Goal: Contribute content: Add original content to the website for others to see

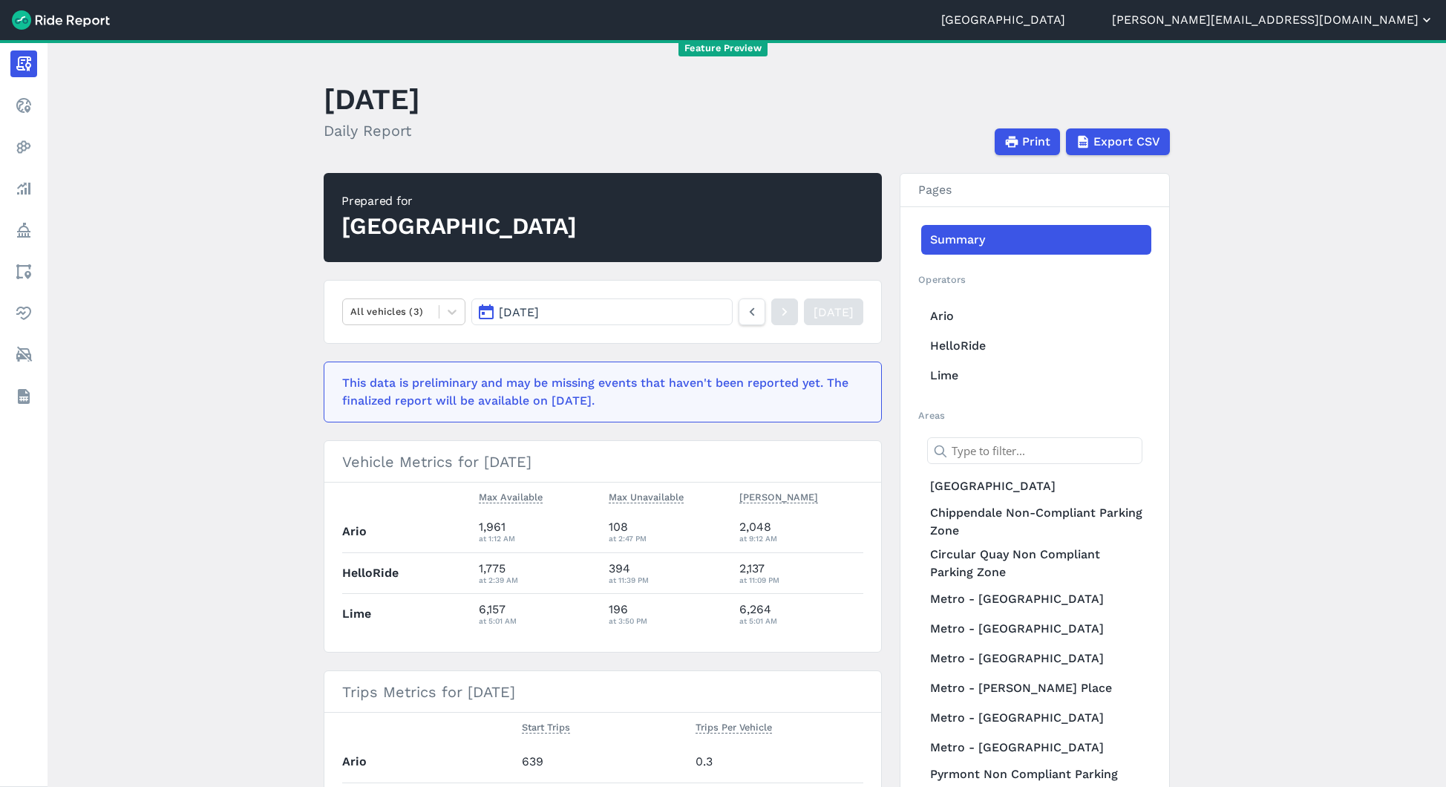
click at [1405, 21] on button "[PERSON_NAME][EMAIL_ADDRESS][DOMAIN_NAME]" at bounding box center [1273, 20] width 322 height 18
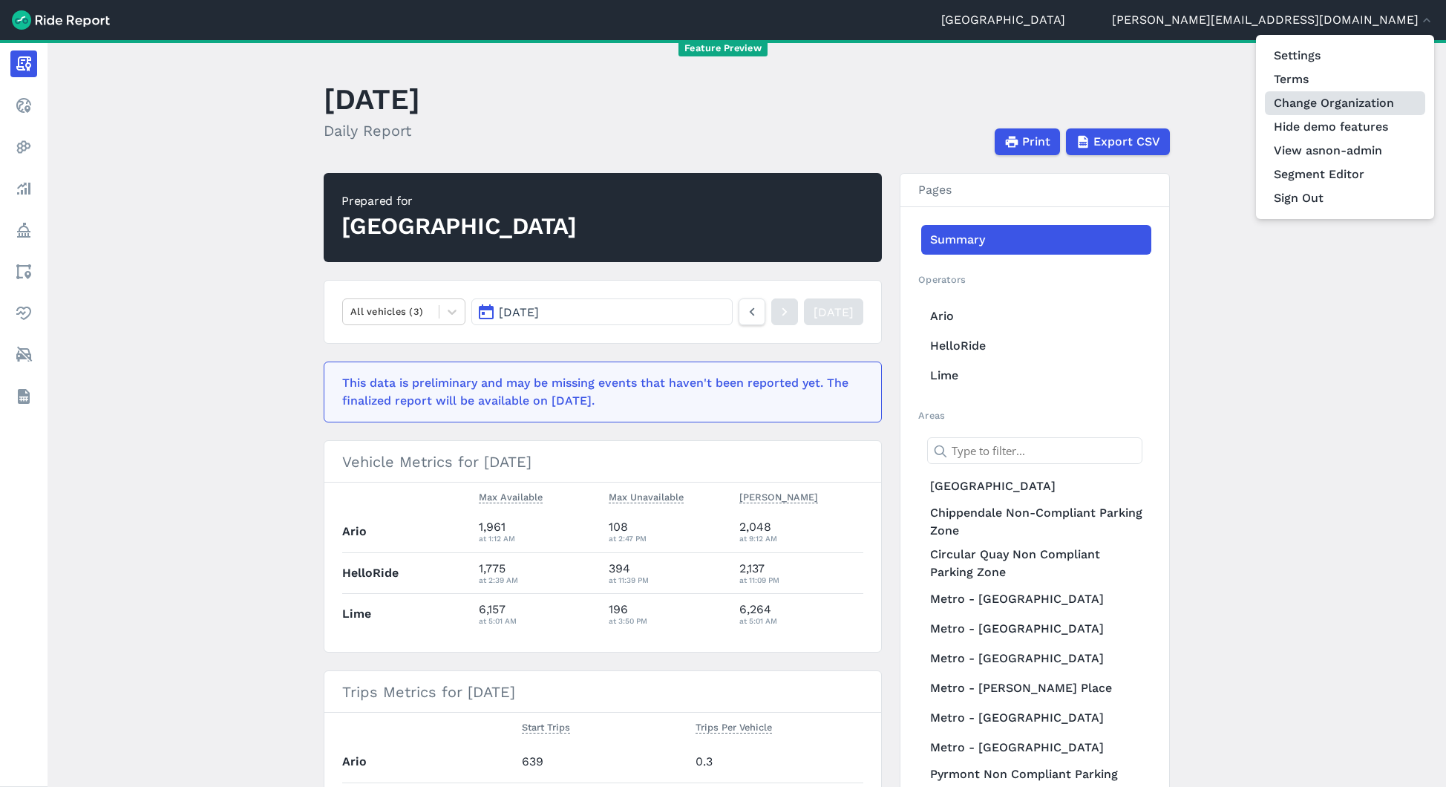
click at [1362, 106] on link "Change Organization" at bounding box center [1345, 103] width 160 height 24
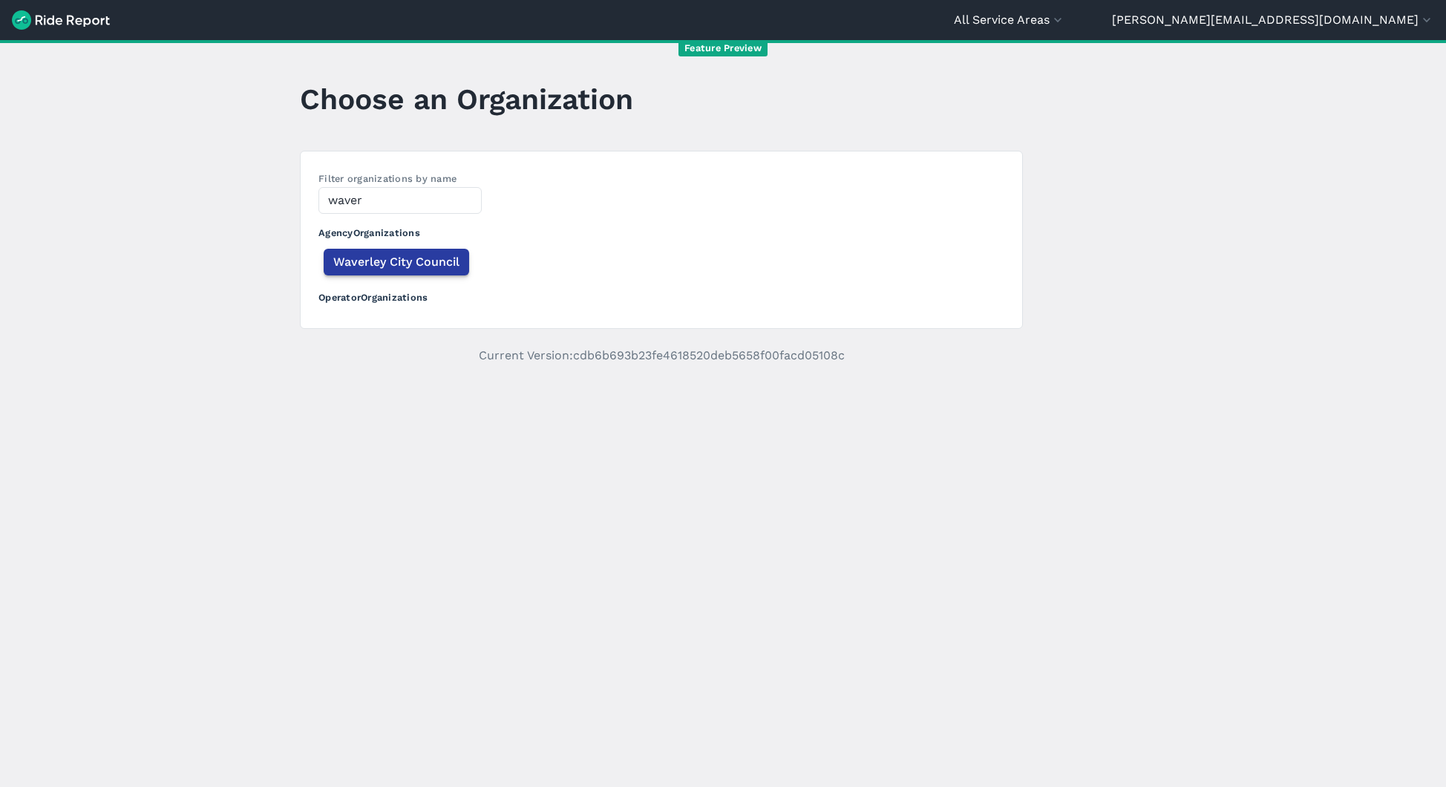
type input "waver"
click at [366, 261] on span "Waverley City Council" at bounding box center [396, 262] width 126 height 18
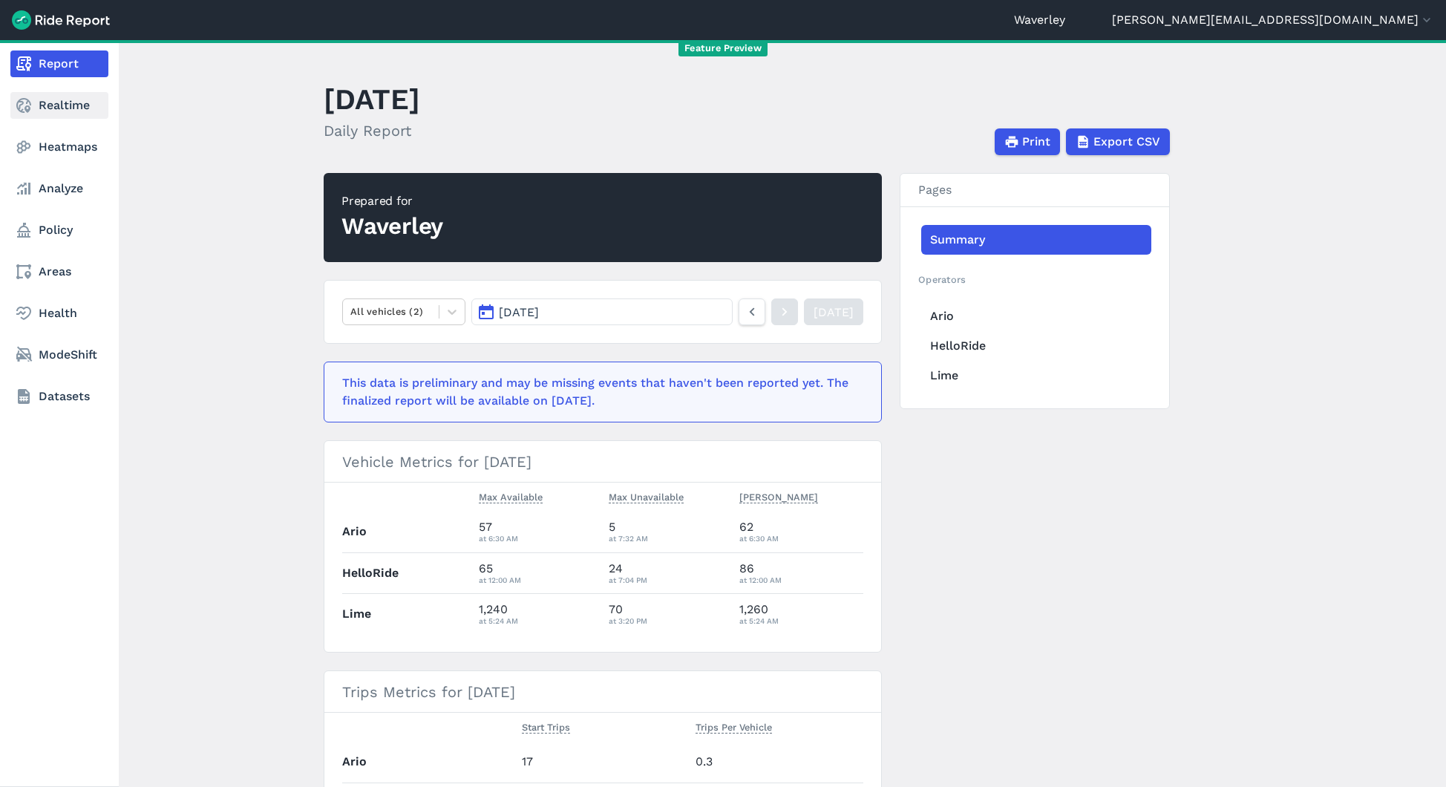
click at [36, 100] on link "Realtime" at bounding box center [59, 105] width 98 height 27
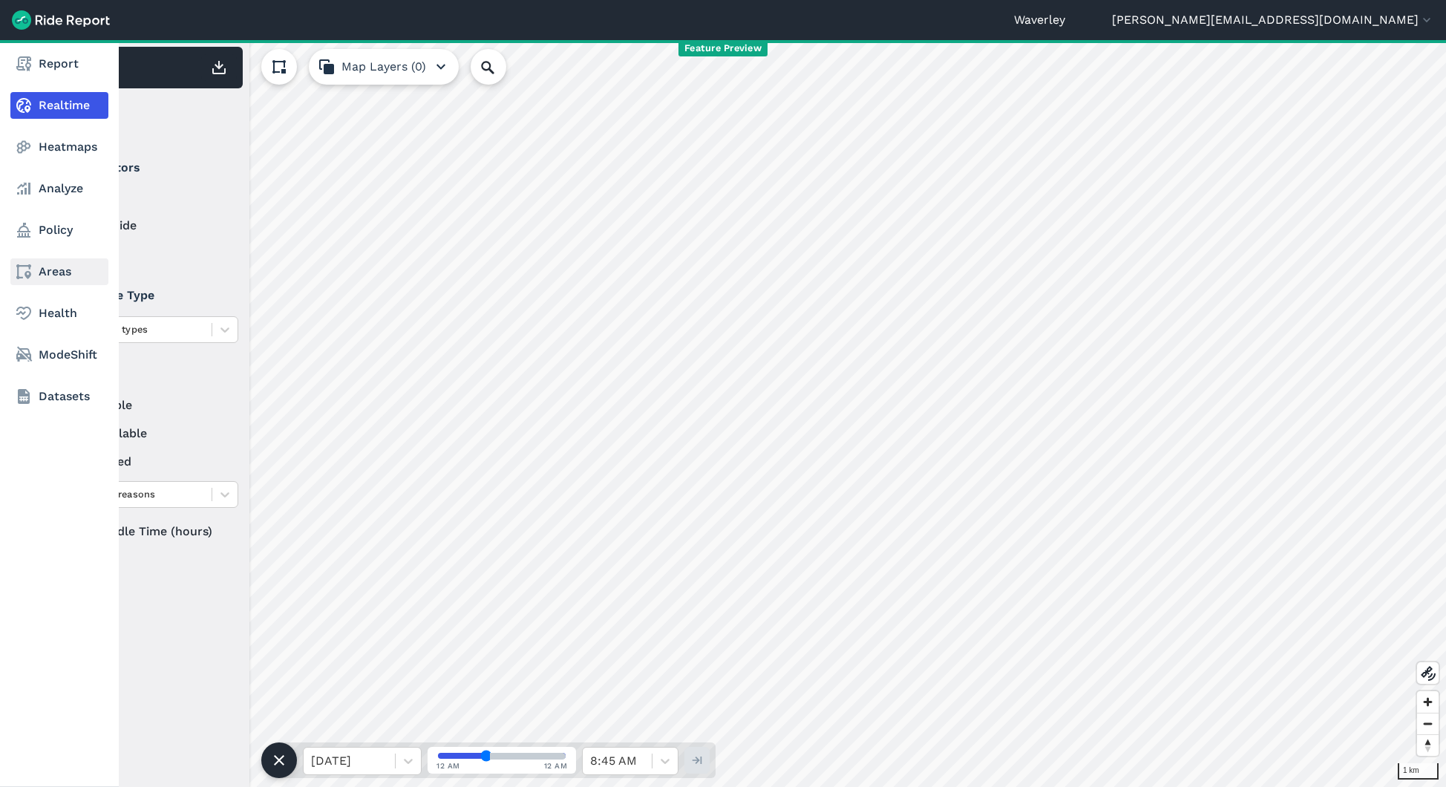
click at [63, 269] on link "Areas" at bounding box center [59, 271] width 98 height 27
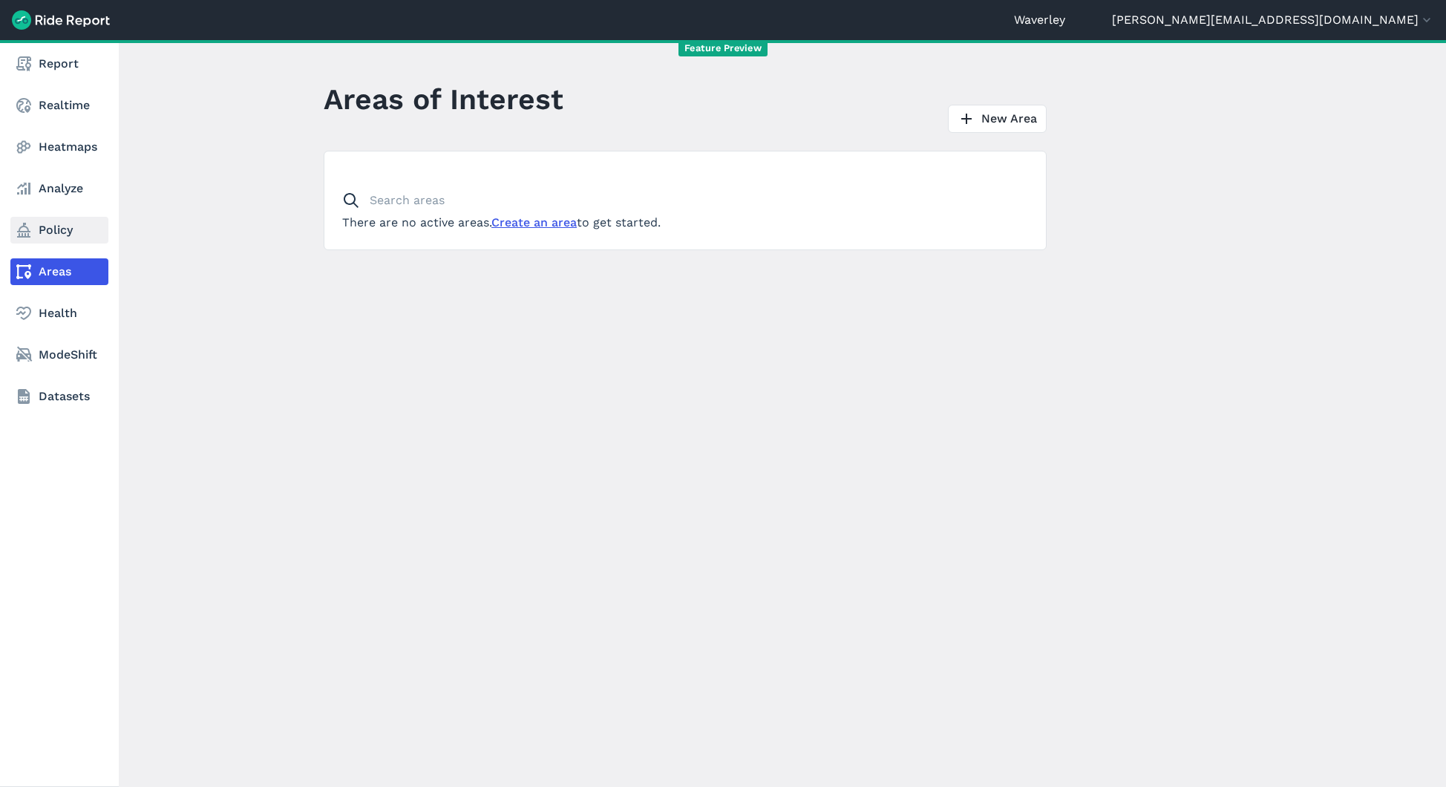
click at [68, 237] on link "Policy" at bounding box center [59, 230] width 98 height 27
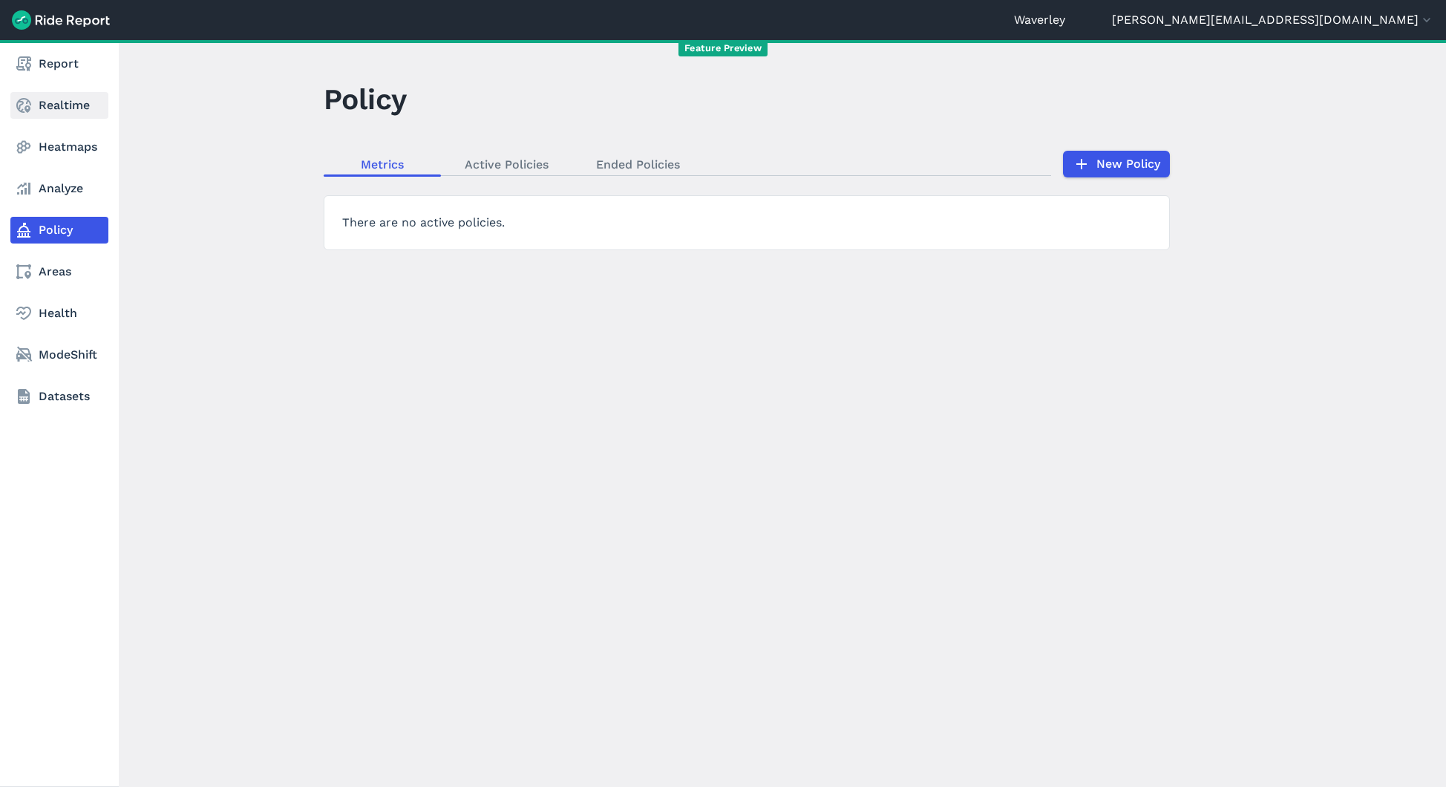
click at [70, 113] on link "Realtime" at bounding box center [59, 105] width 98 height 27
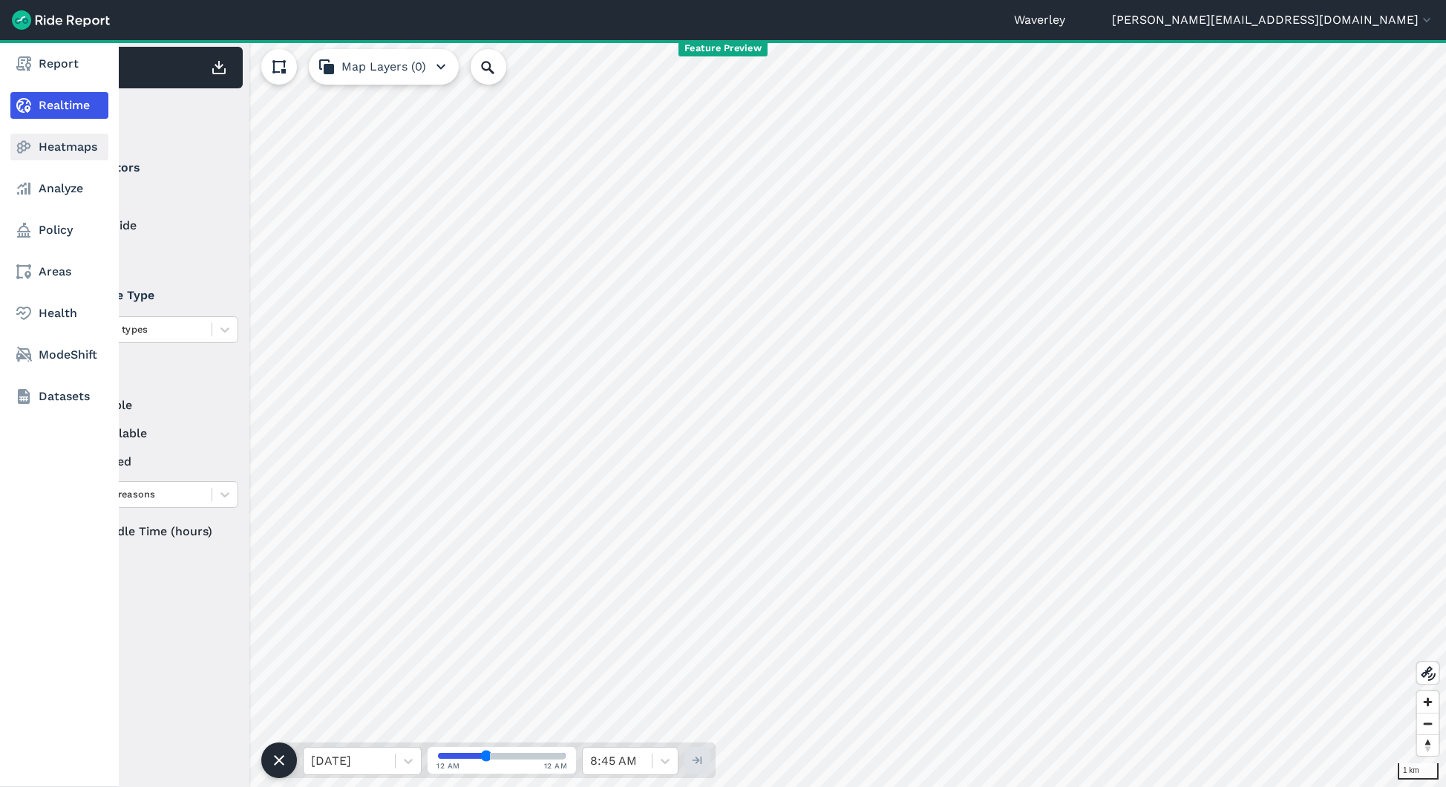
click at [77, 146] on link "Heatmaps" at bounding box center [59, 147] width 98 height 27
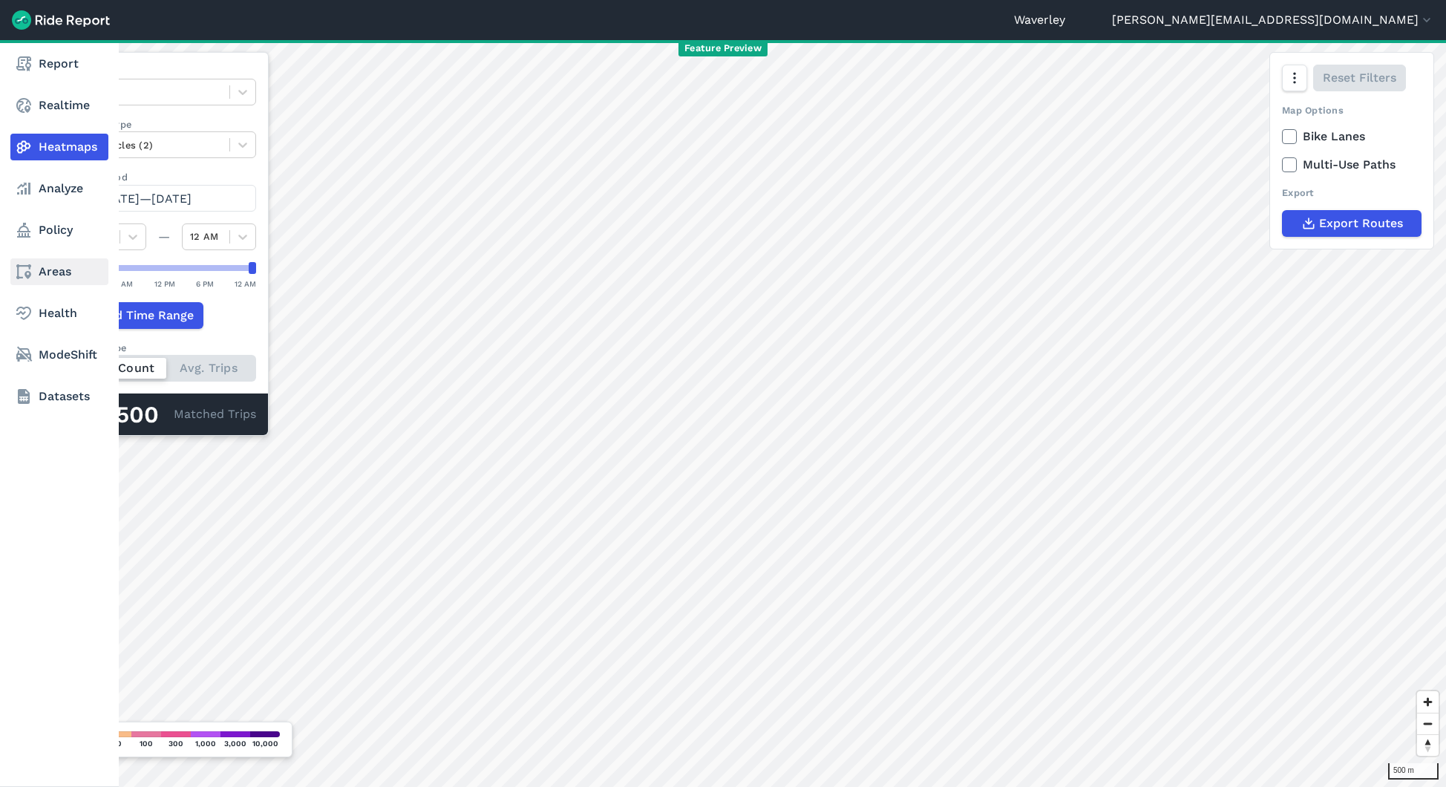
click at [39, 269] on link "Areas" at bounding box center [59, 271] width 98 height 27
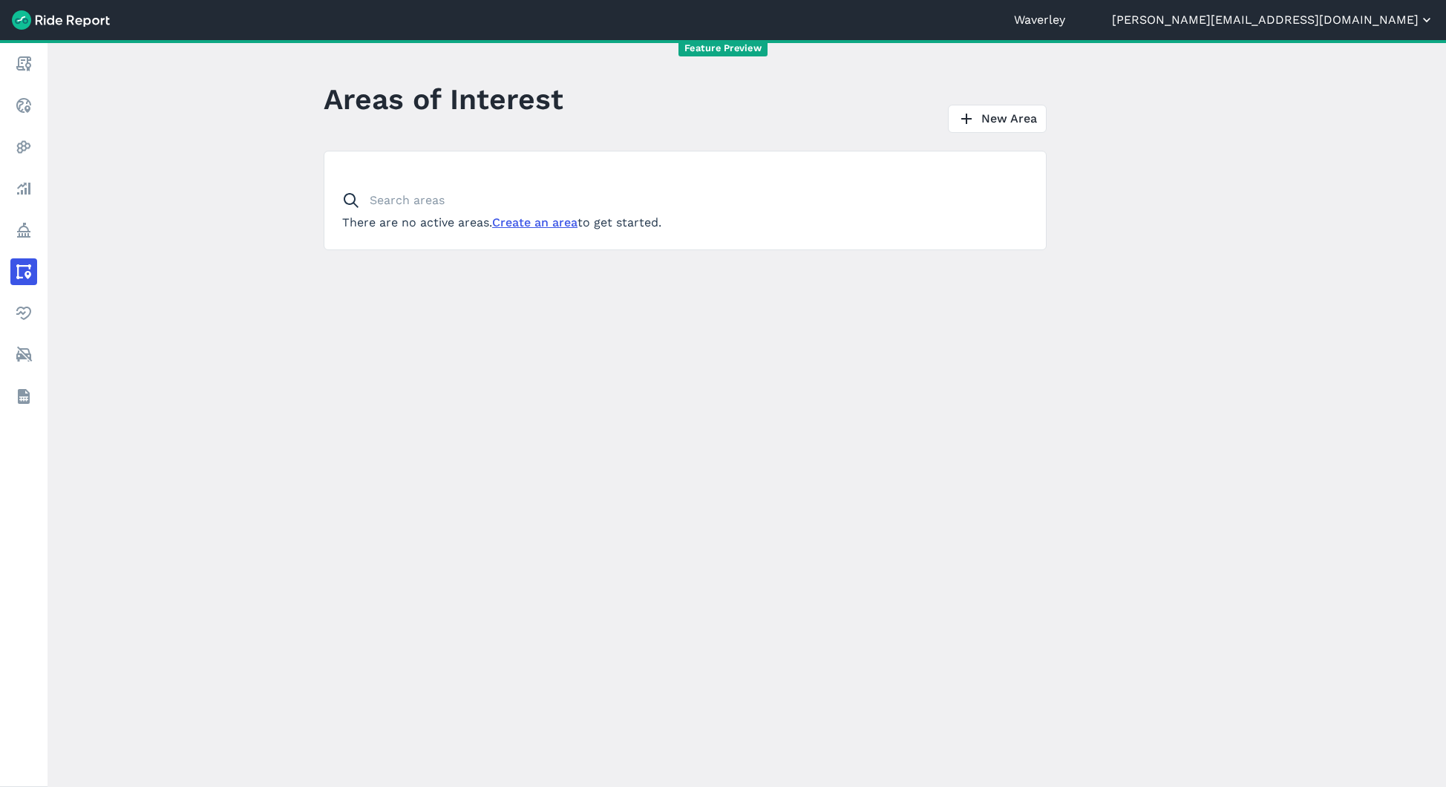
click at [1365, 19] on button "[PERSON_NAME][EMAIL_ADDRESS][DOMAIN_NAME]" at bounding box center [1273, 20] width 322 height 18
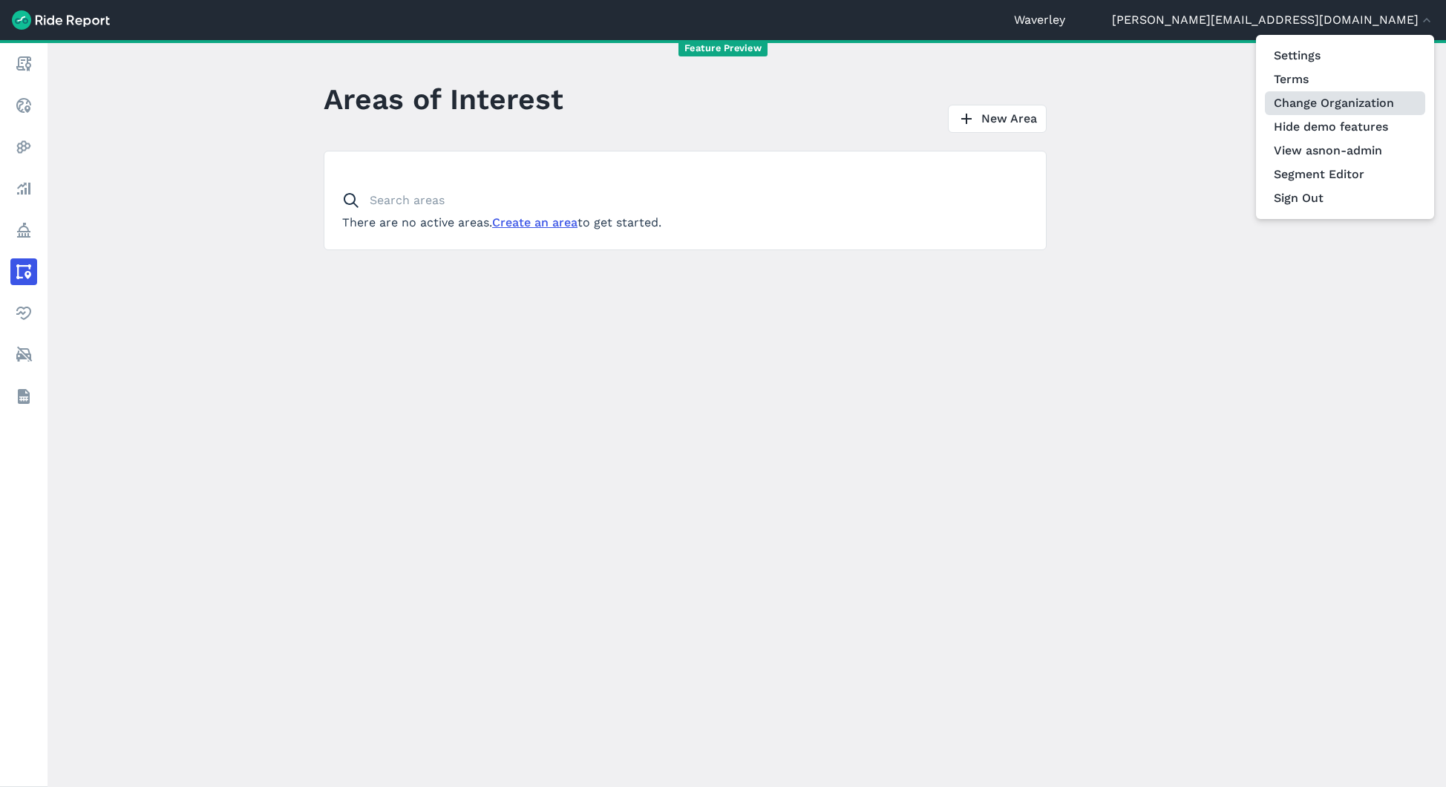
click at [1365, 106] on link "Change Organization" at bounding box center [1345, 103] width 160 height 24
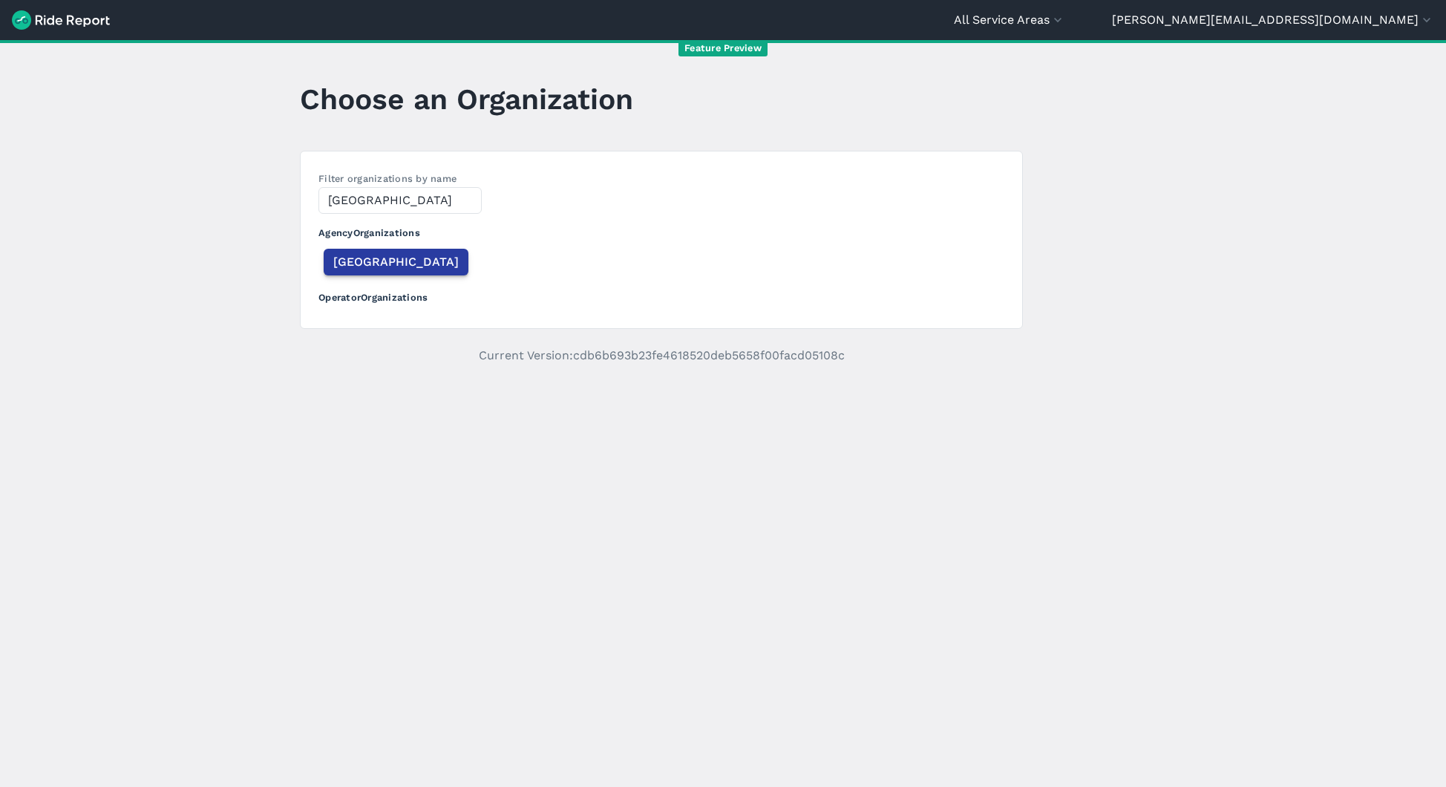
type input "[GEOGRAPHIC_DATA]"
click at [345, 255] on span "[GEOGRAPHIC_DATA]" at bounding box center [395, 262] width 125 height 18
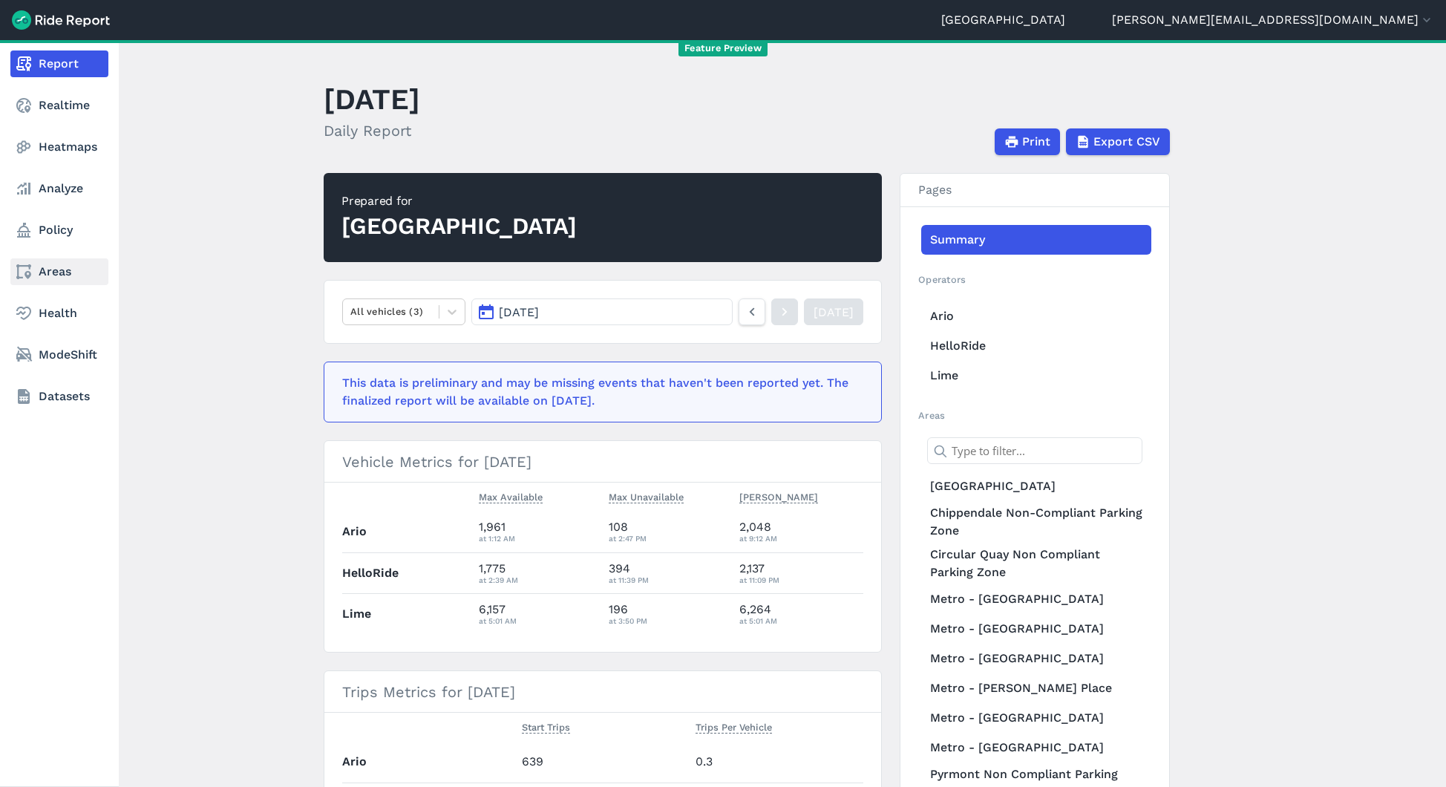
click at [43, 272] on link "Areas" at bounding box center [59, 271] width 98 height 27
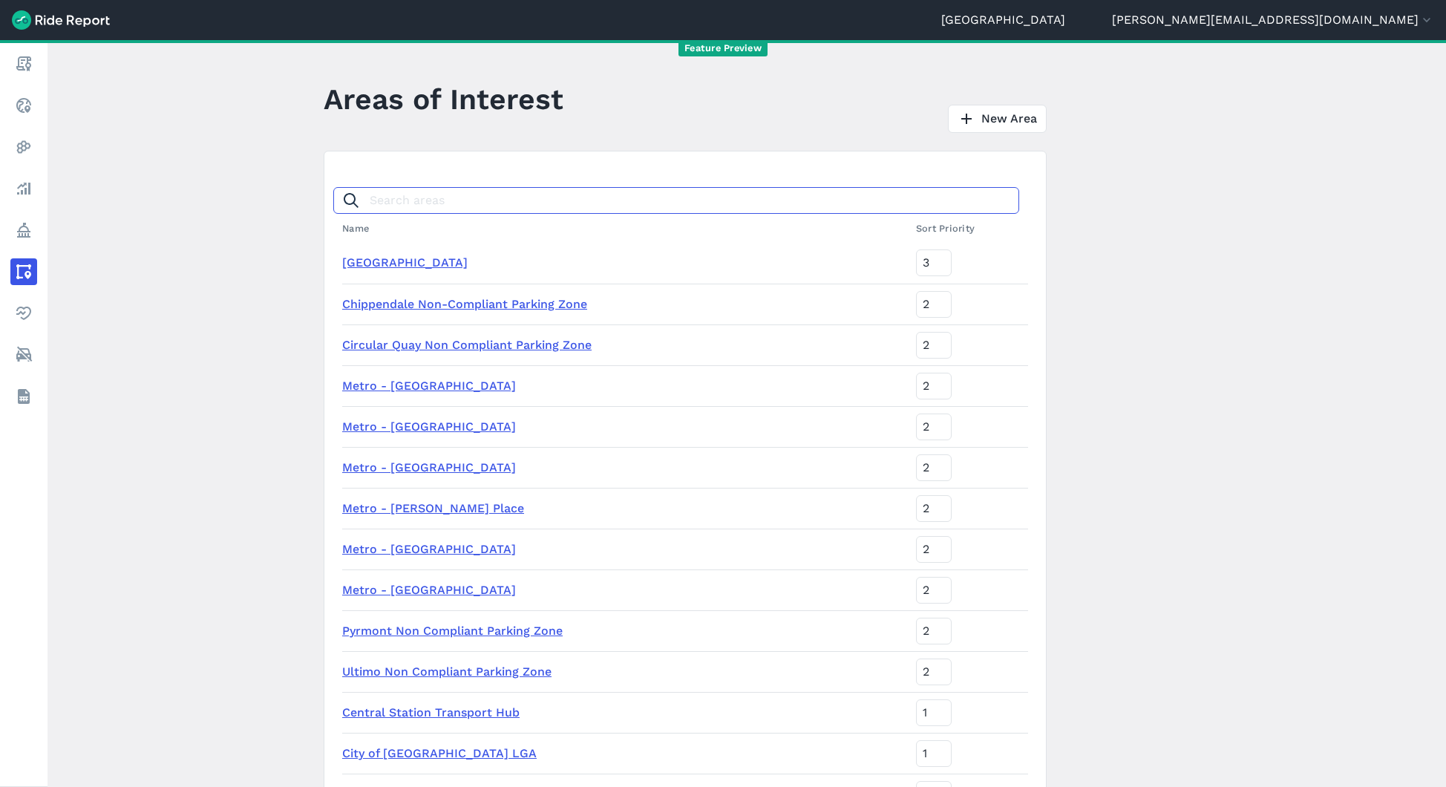
click at [429, 200] on input "Search areas" at bounding box center [676, 200] width 686 height 27
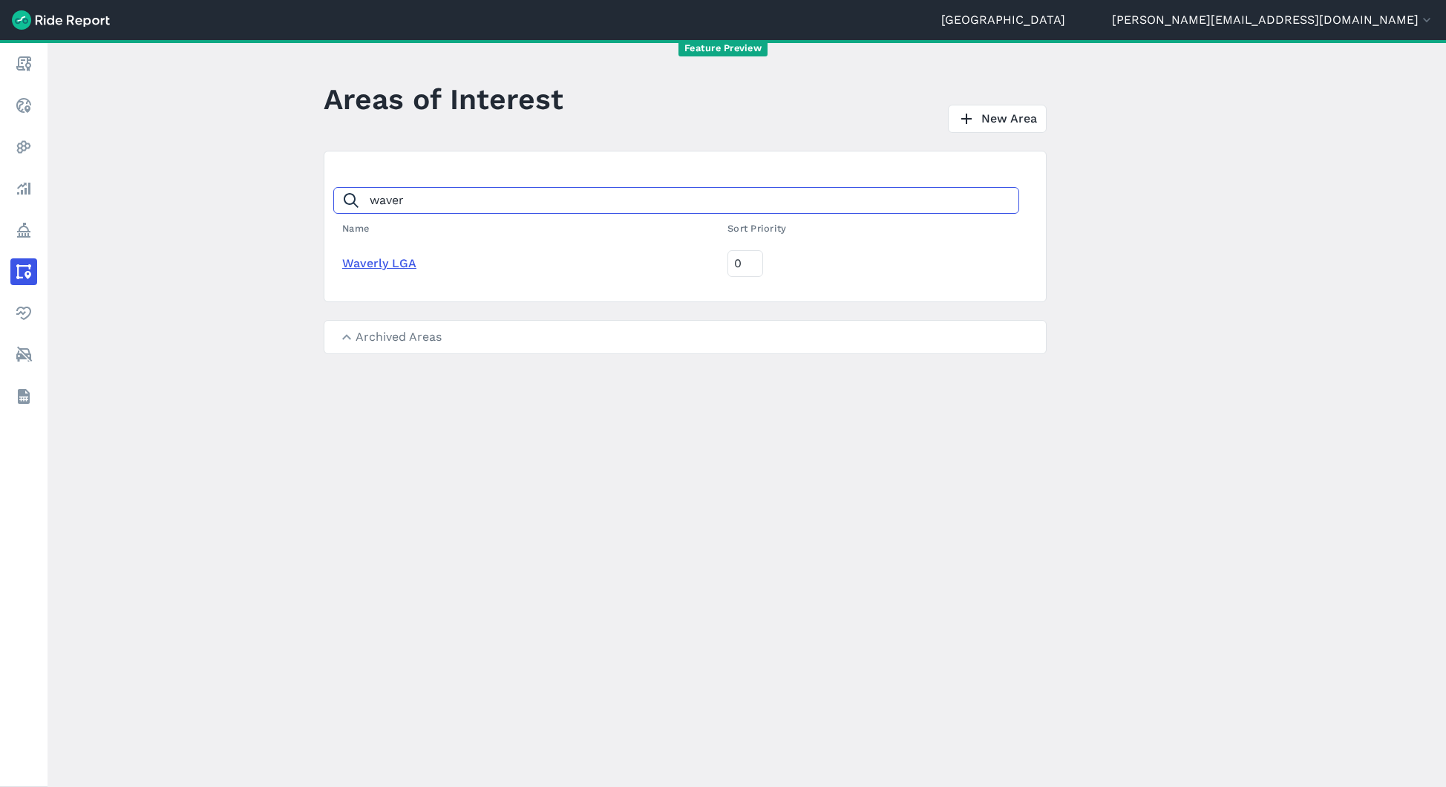
type input "waver"
click at [391, 266] on link "Waverly LGA" at bounding box center [379, 263] width 74 height 14
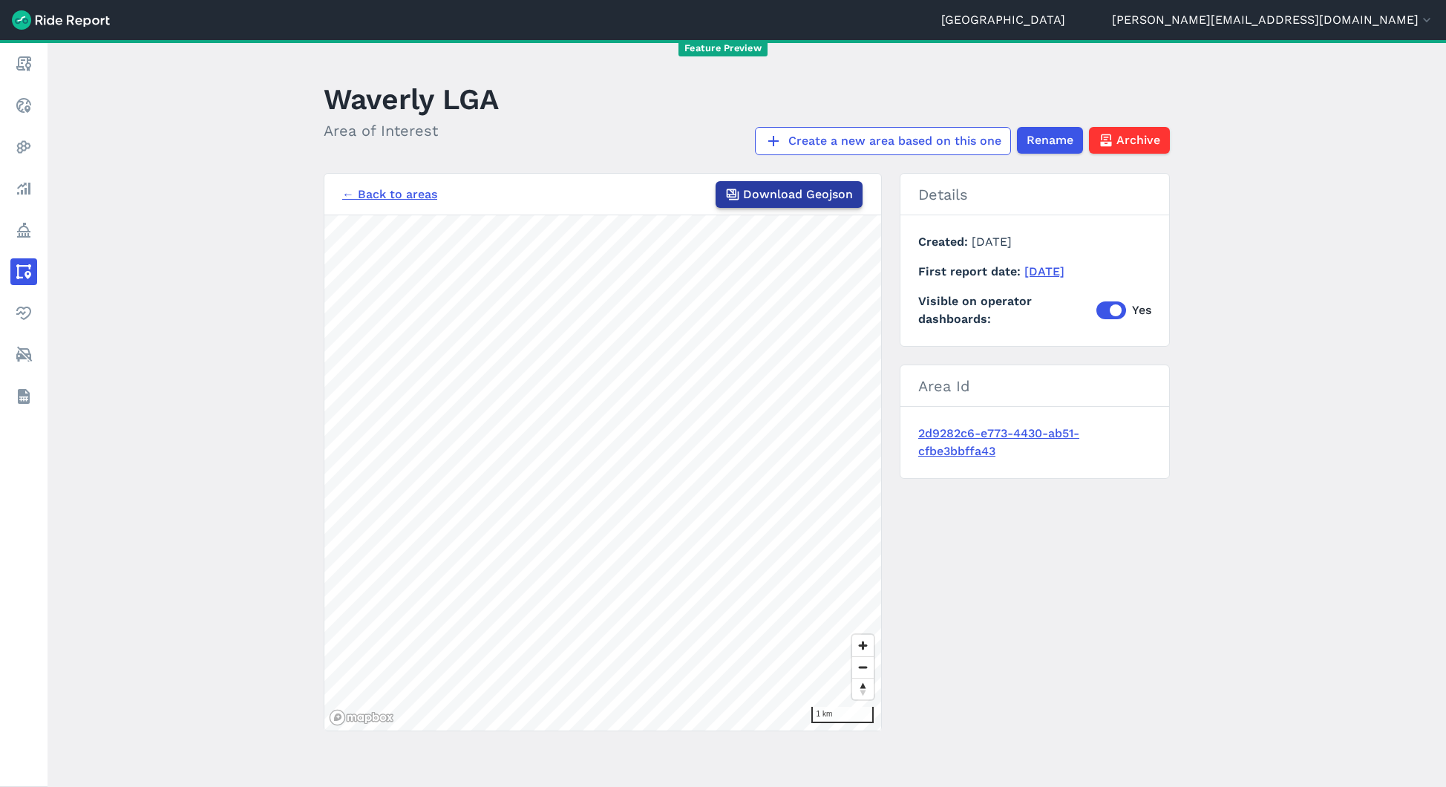
click at [812, 200] on span "Download Geojson" at bounding box center [798, 195] width 110 height 18
click at [1407, 30] on header "Sydney [EMAIL_ADDRESS][DOMAIN_NAME] Settings Terms Change Organization Hide dem…" at bounding box center [723, 20] width 1446 height 40
click at [1379, 21] on button "[PERSON_NAME][EMAIL_ADDRESS][DOMAIN_NAME]" at bounding box center [1273, 20] width 322 height 18
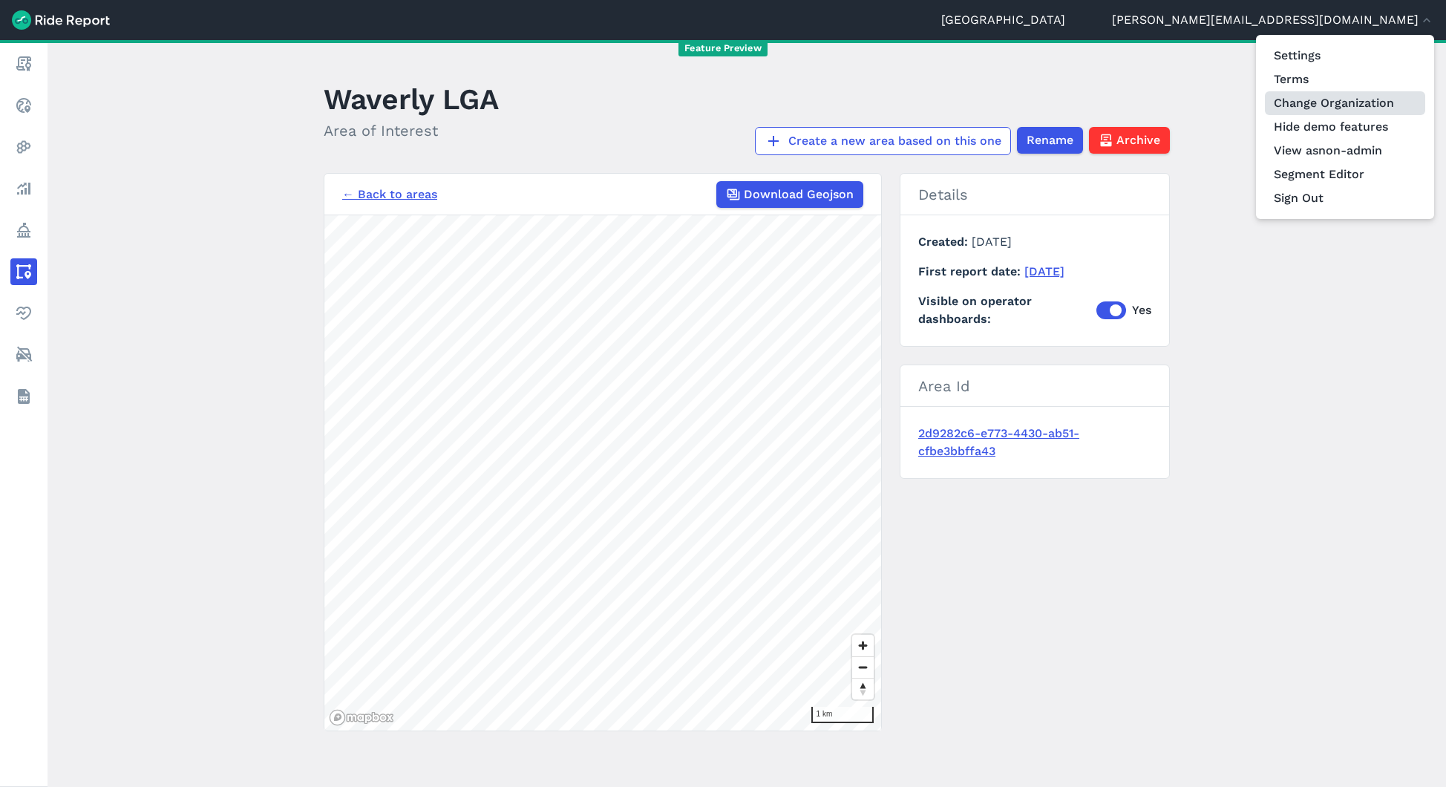
click at [1355, 102] on link "Change Organization" at bounding box center [1345, 103] width 160 height 24
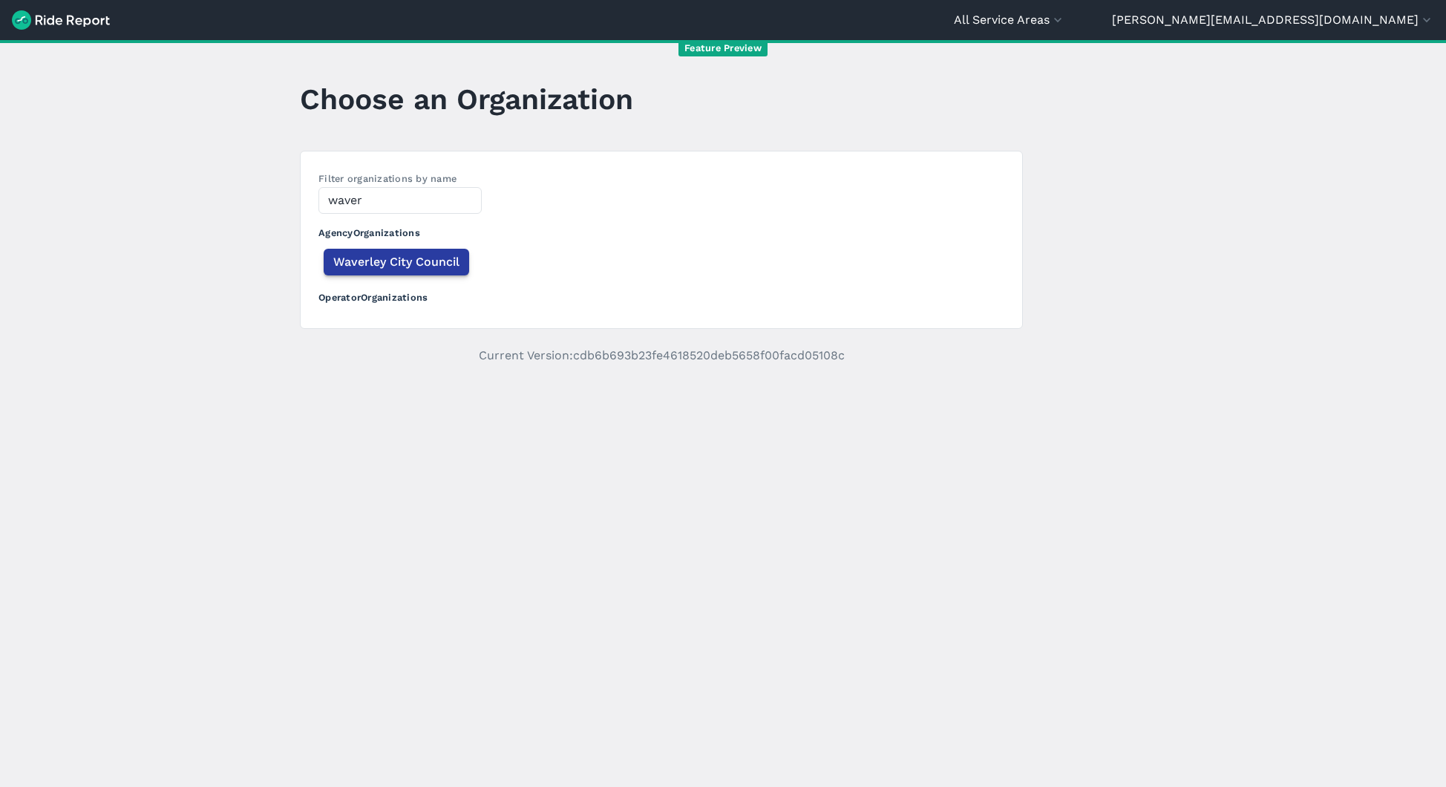
type input "waver"
click at [423, 252] on button "Waverley City Council" at bounding box center [397, 262] width 146 height 27
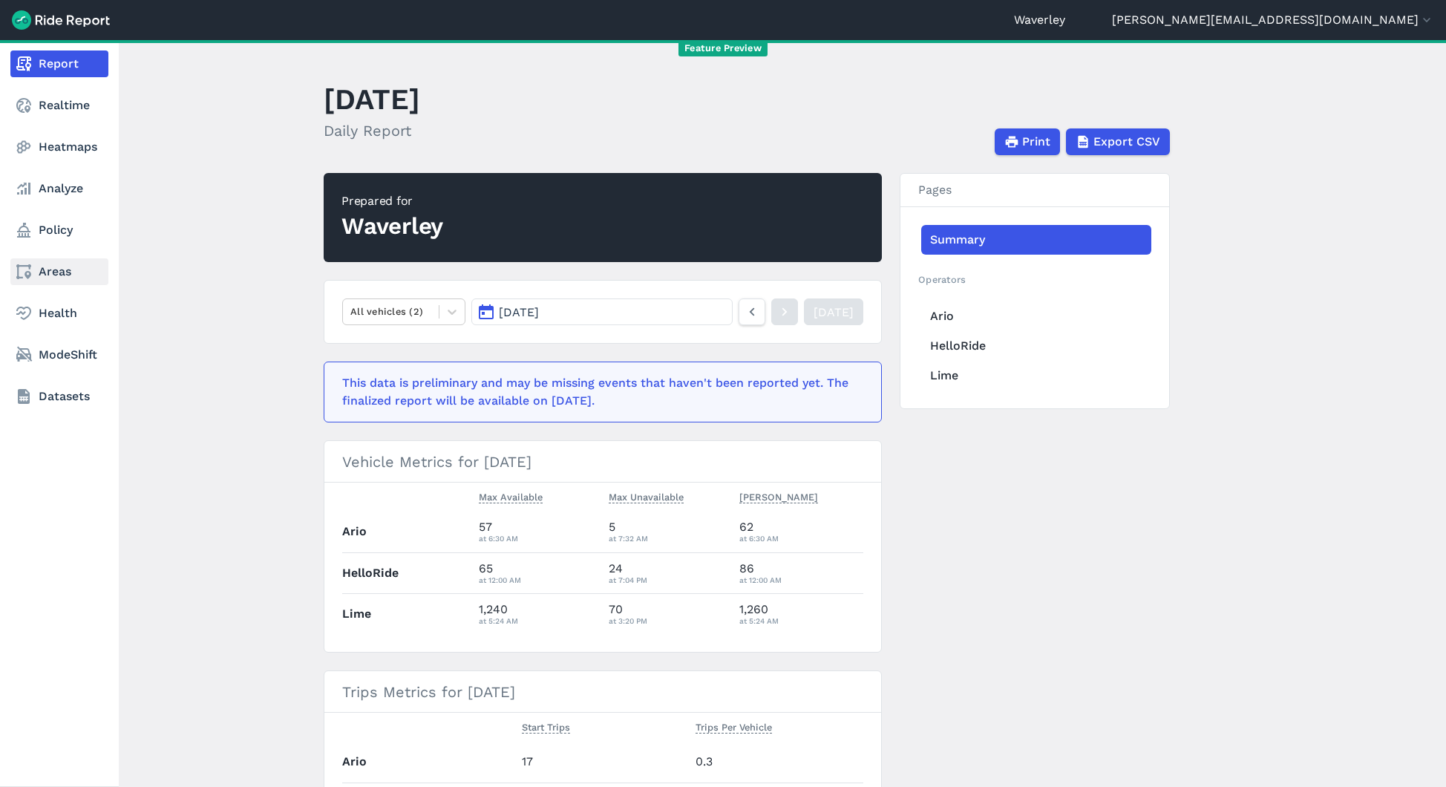
click at [65, 267] on link "Areas" at bounding box center [59, 271] width 98 height 27
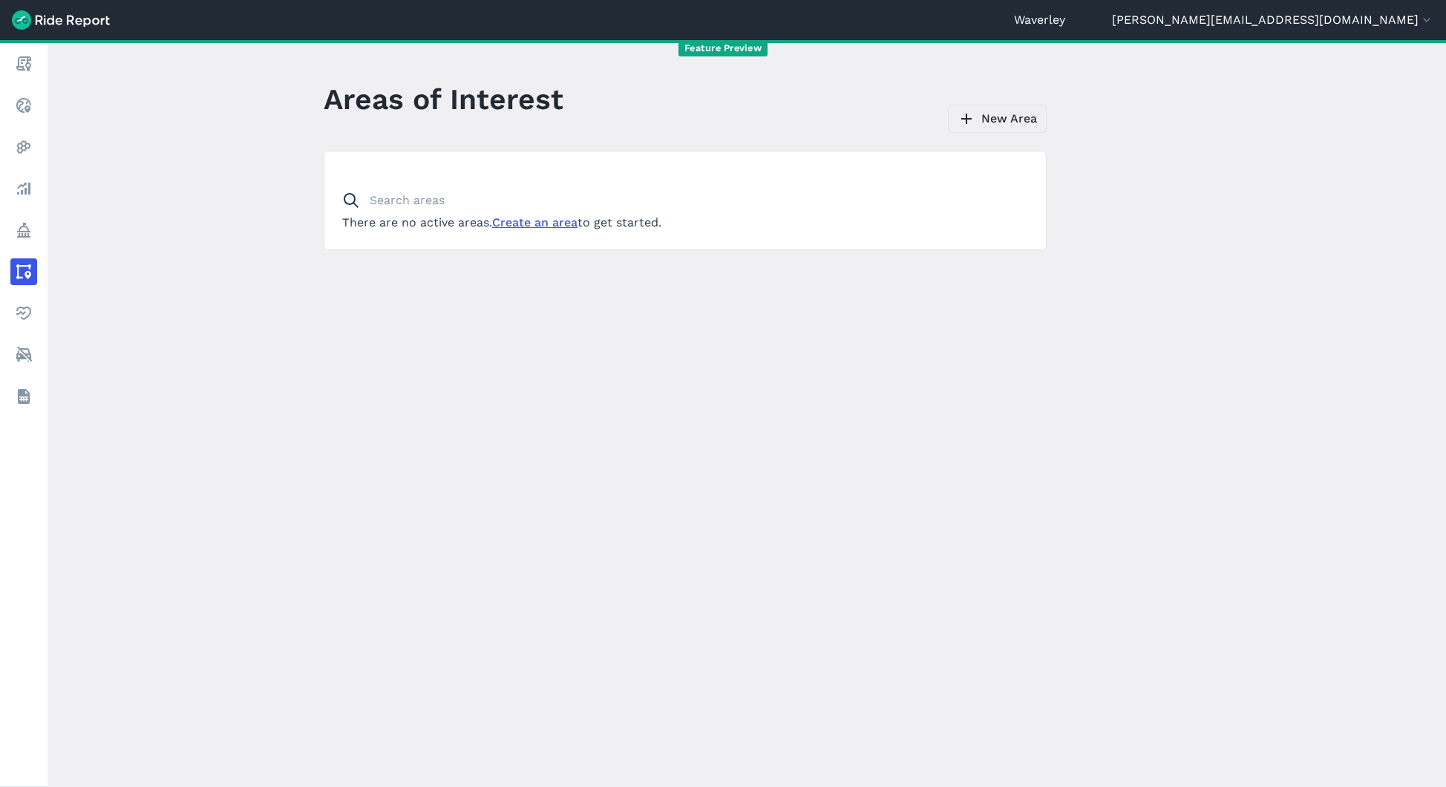
click at [1011, 118] on link "New Area" at bounding box center [997, 119] width 99 height 28
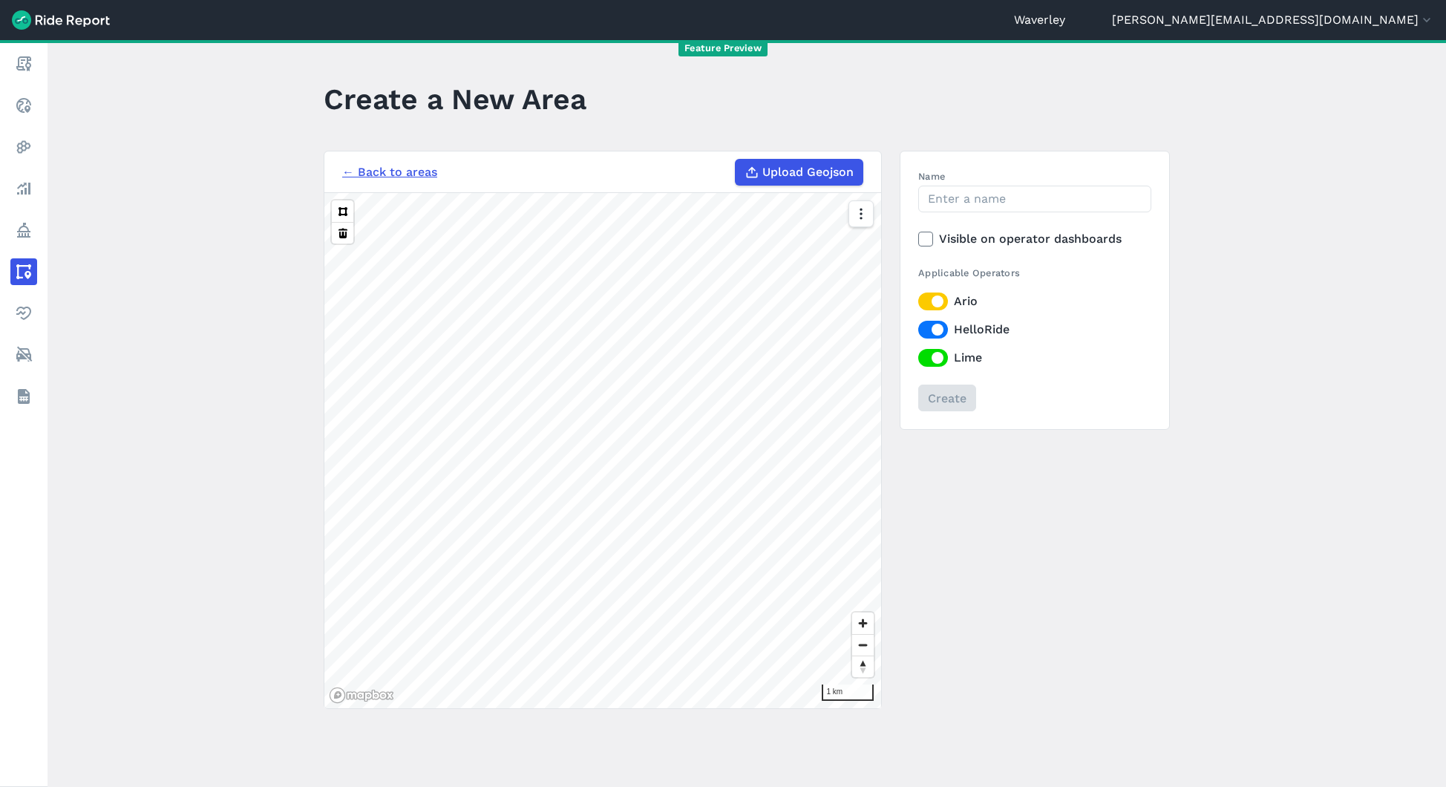
click at [814, 170] on span "Upload Geojson" at bounding box center [807, 172] width 91 height 18
click at [736, 160] on input "Upload Geojson" at bounding box center [735, 159] width 1 height 1
type input "C:\fakepath\sydney-waverly_lga_export (1).geojson"
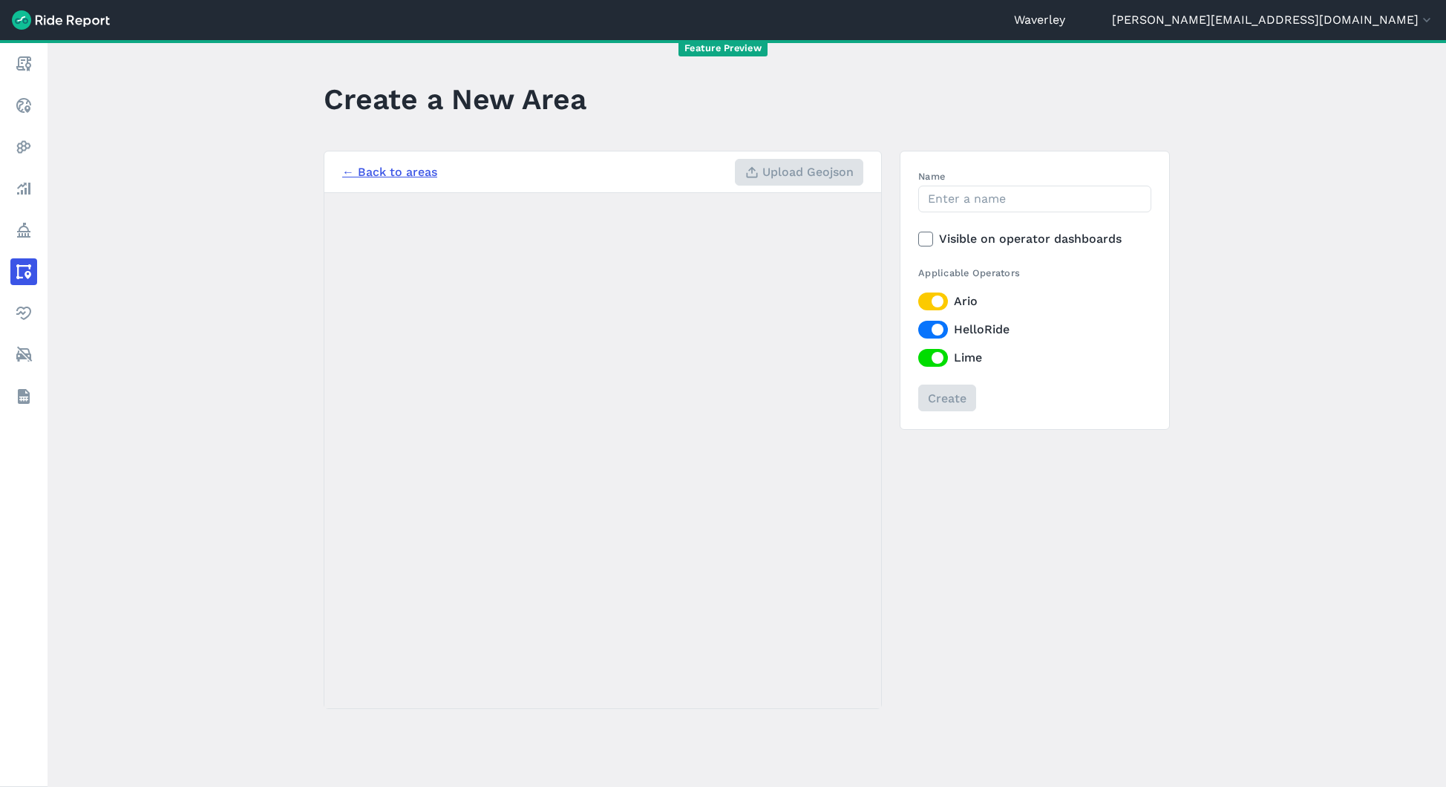
click at [926, 238] on icon at bounding box center [925, 239] width 13 height 15
click at [918, 238] on input "Visible on operator dashboards" at bounding box center [918, 235] width 0 height 10
click at [1018, 206] on input "Name" at bounding box center [1034, 199] width 233 height 27
type input "Waverley LGA"
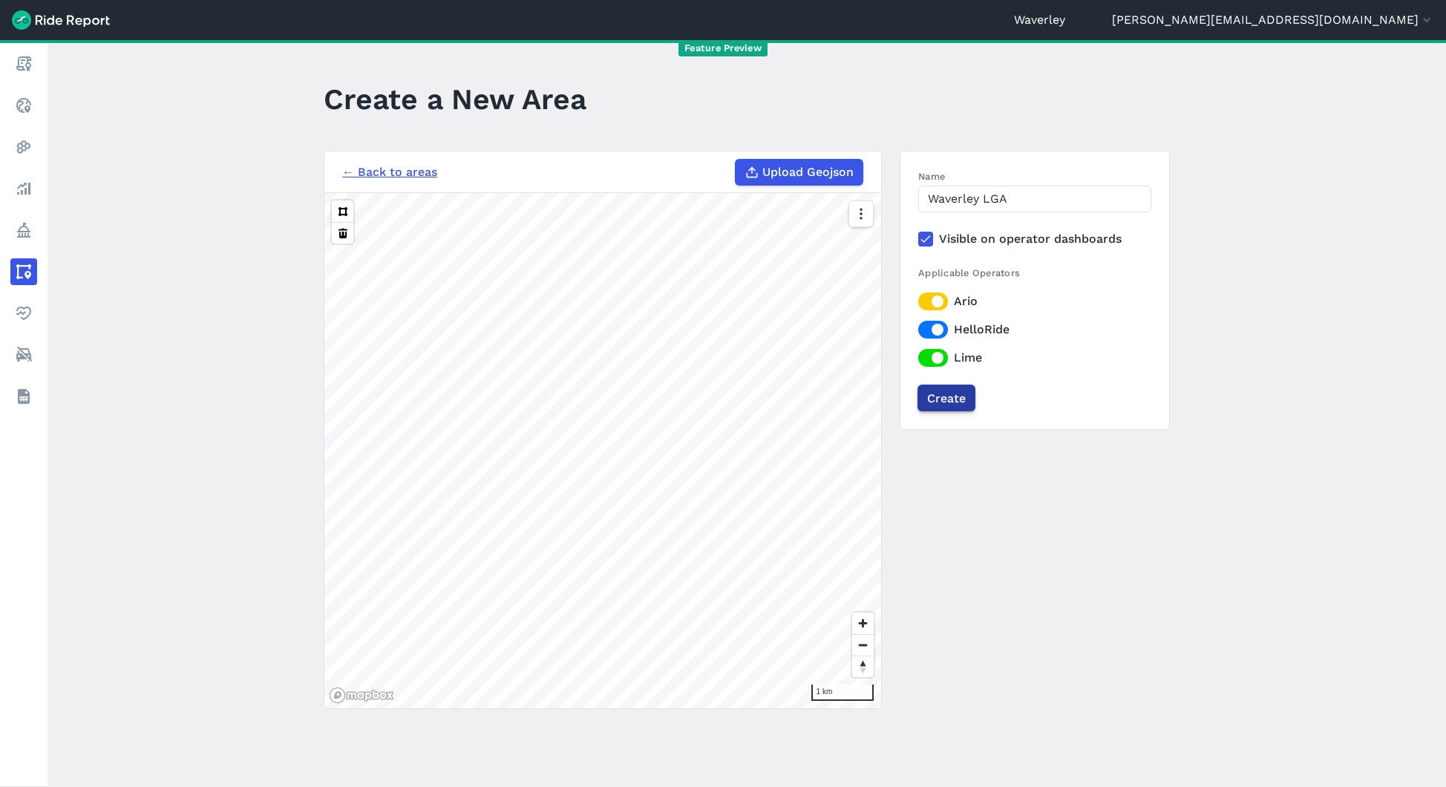
click at [955, 393] on input "Create" at bounding box center [947, 398] width 58 height 27
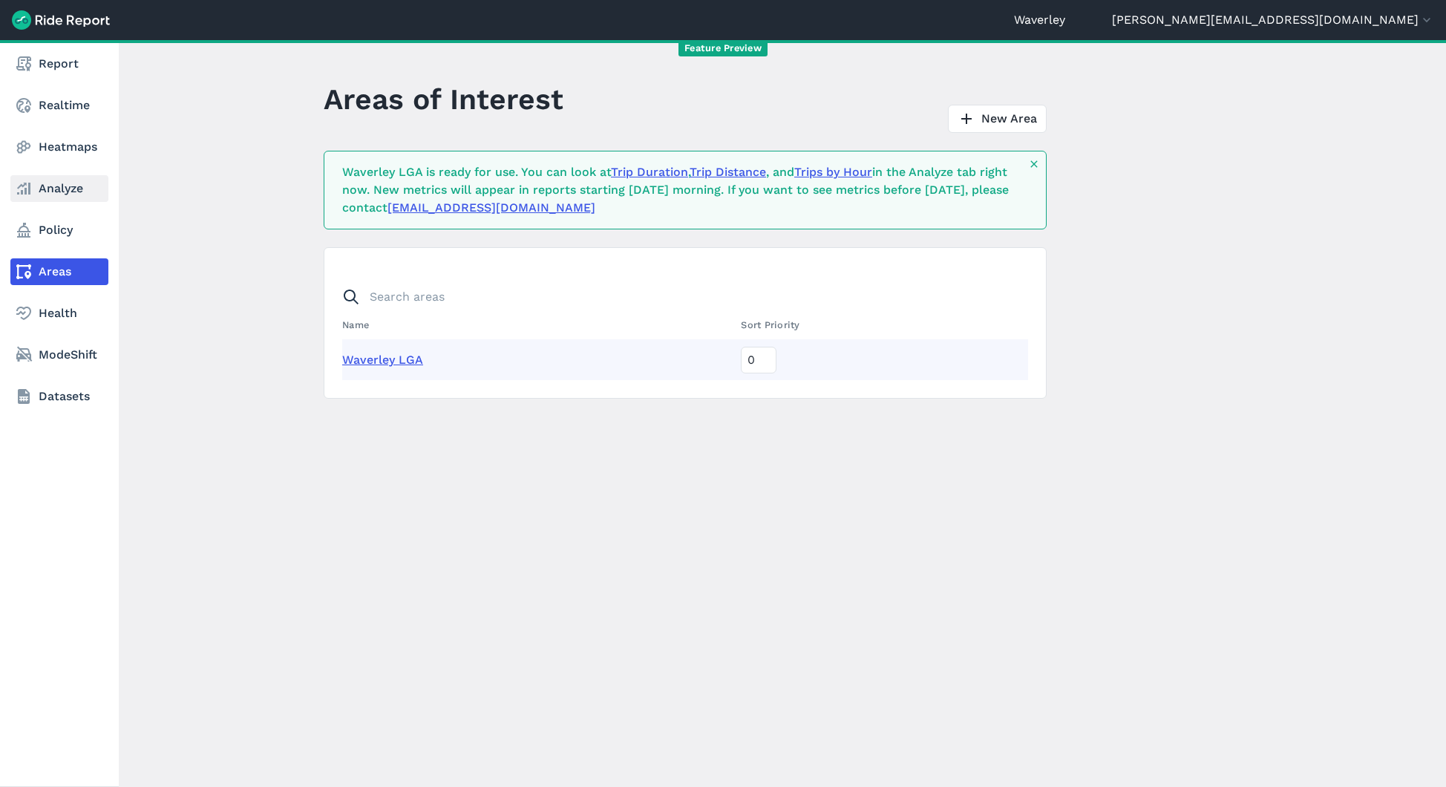
click at [72, 197] on link "Analyze" at bounding box center [59, 188] width 98 height 27
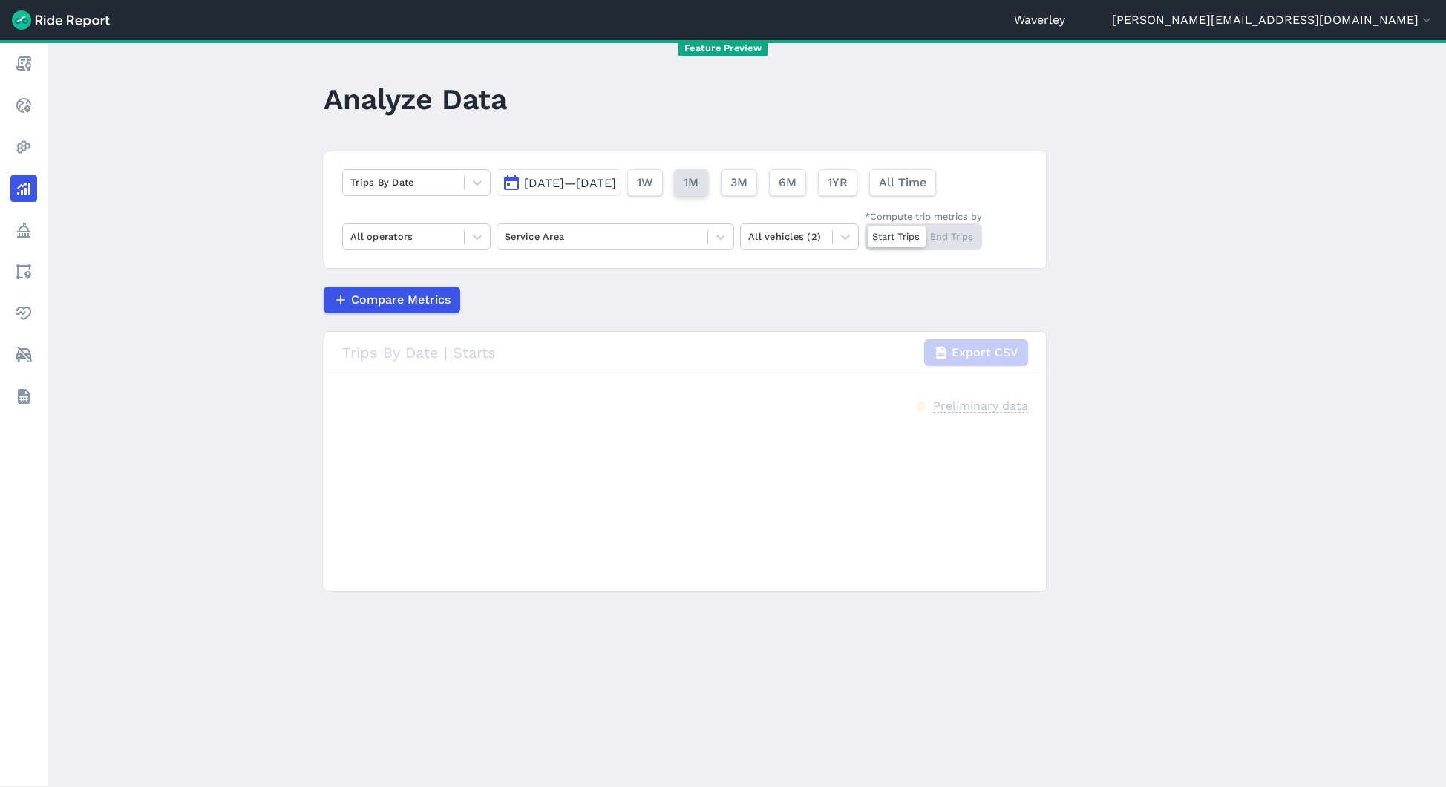
click at [699, 188] on span "1M" at bounding box center [691, 183] width 15 height 18
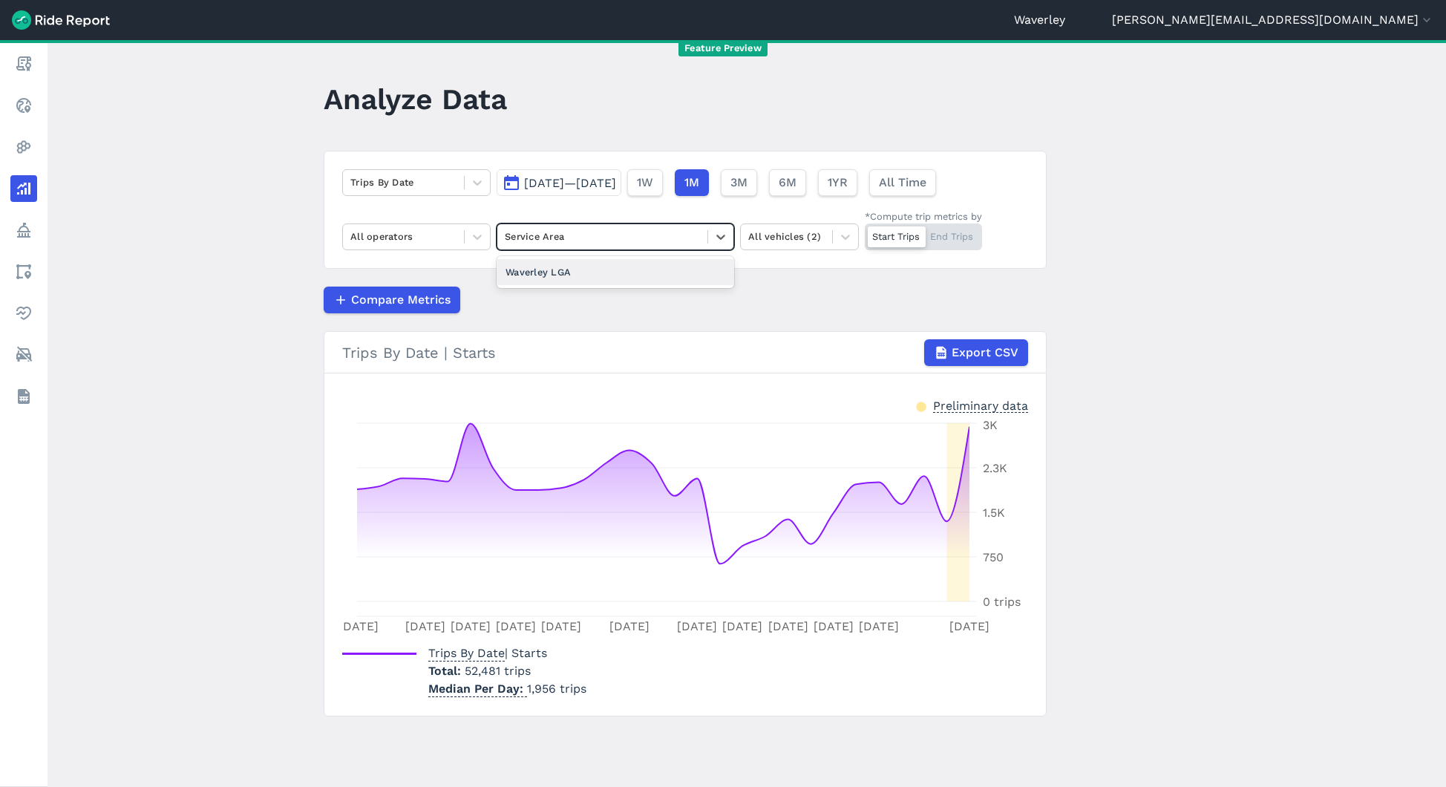
click at [699, 240] on div "Service Area" at bounding box center [602, 236] width 210 height 23
click at [679, 271] on div "Waverley LGA" at bounding box center [616, 272] width 238 height 26
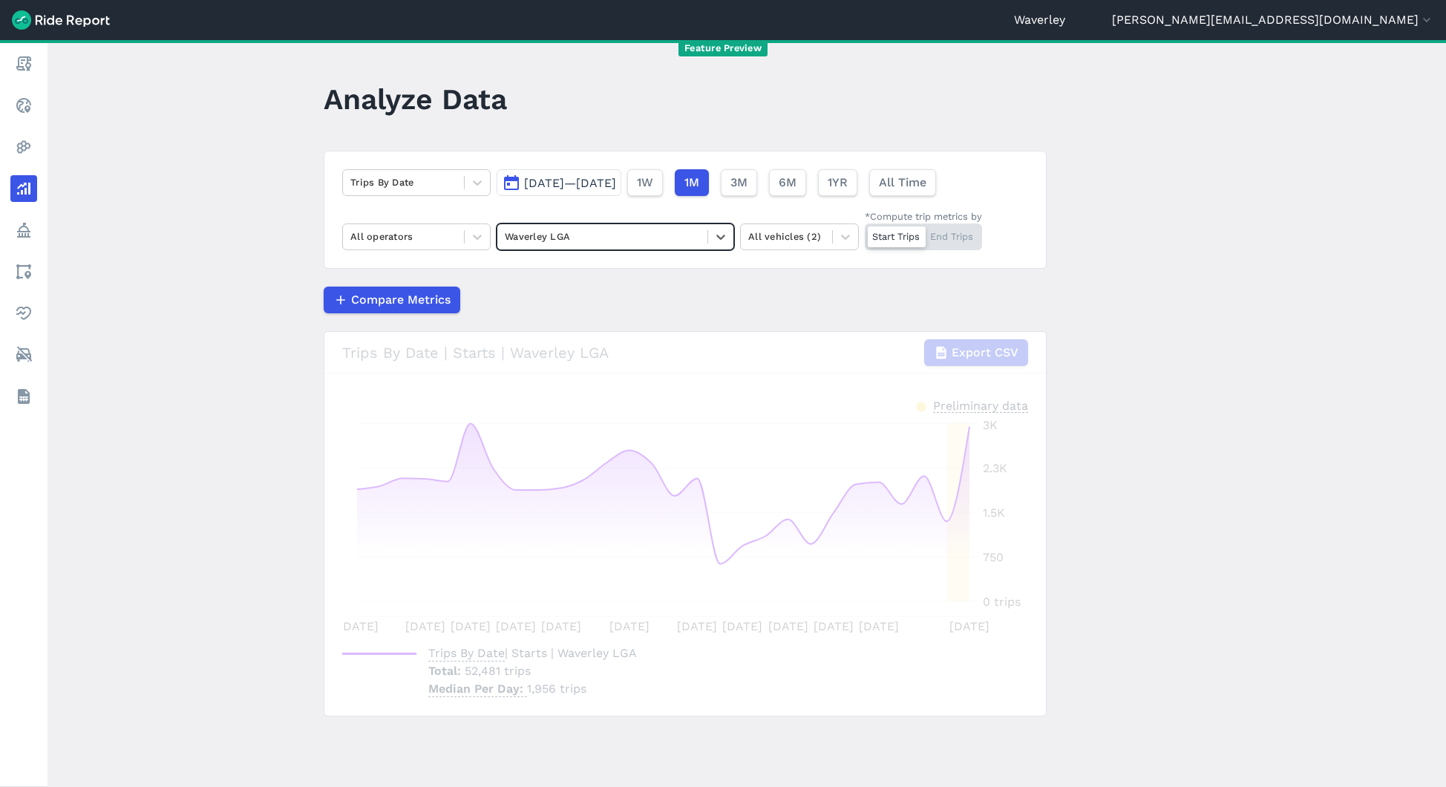
click at [613, 237] on div at bounding box center [602, 236] width 195 height 17
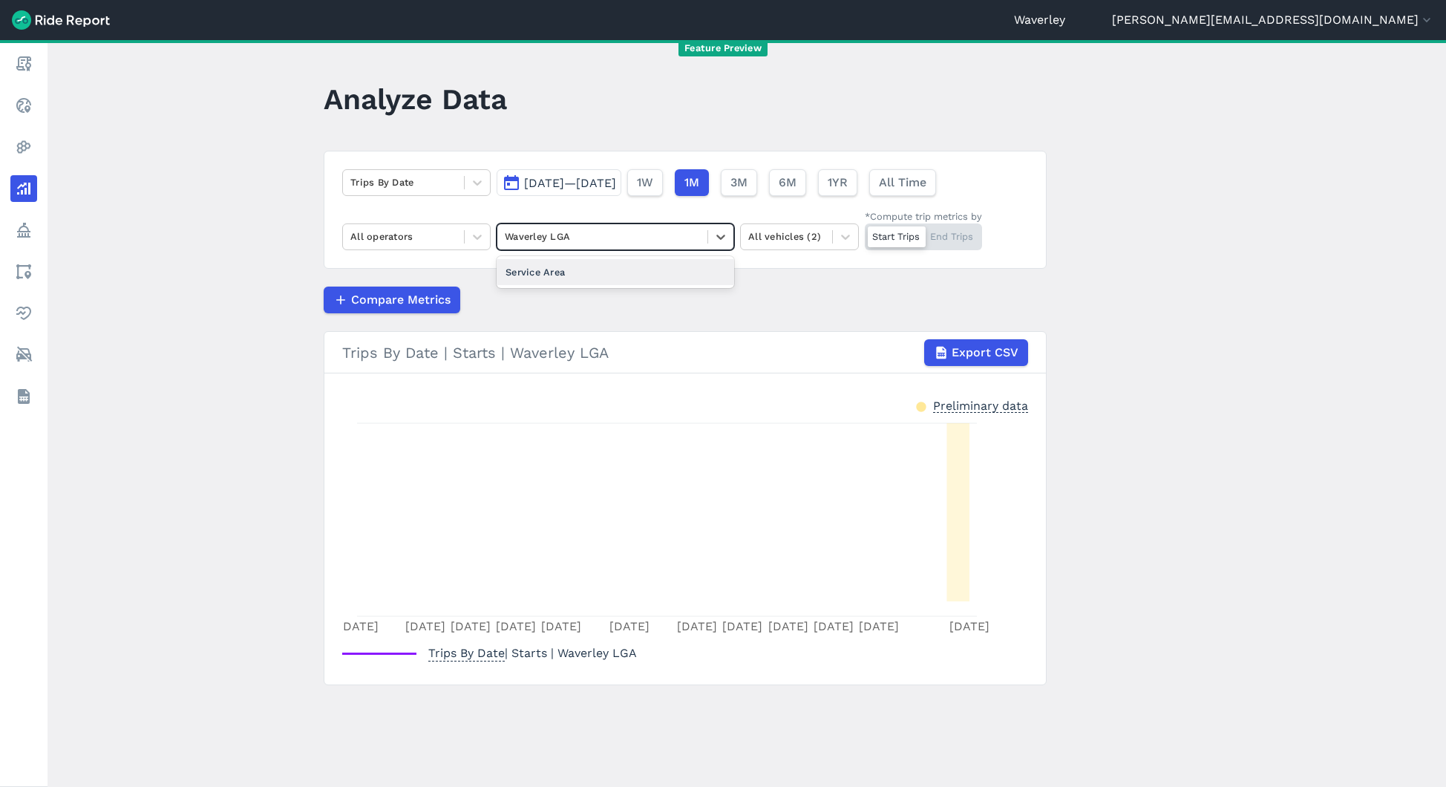
click at [646, 239] on div at bounding box center [602, 236] width 195 height 17
click at [621, 270] on div "Service Area" at bounding box center [616, 272] width 238 height 26
